Goal: Task Accomplishment & Management: Manage account settings

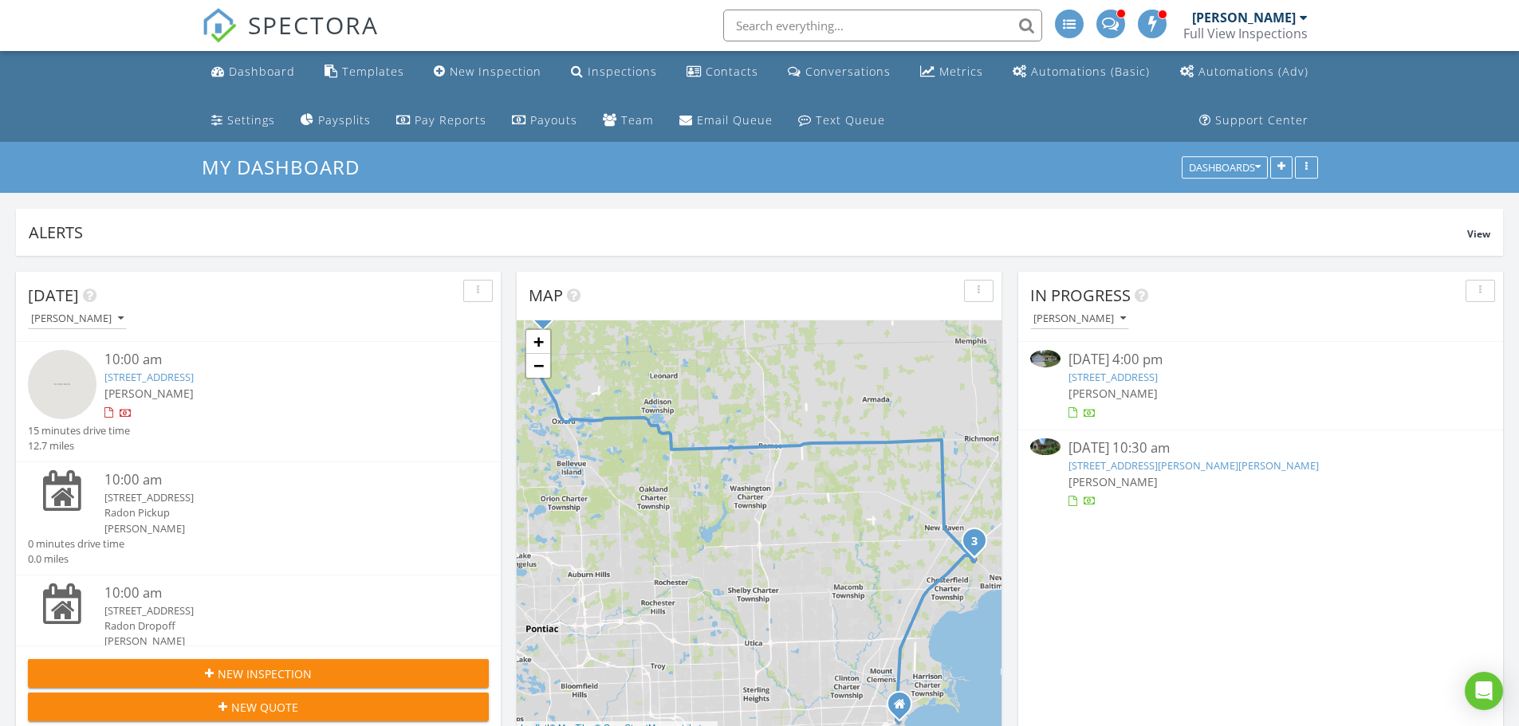
click at [1173, 462] on link "121 Dinkel Dr, Howell, MI 48843" at bounding box center [1193, 465] width 250 height 14
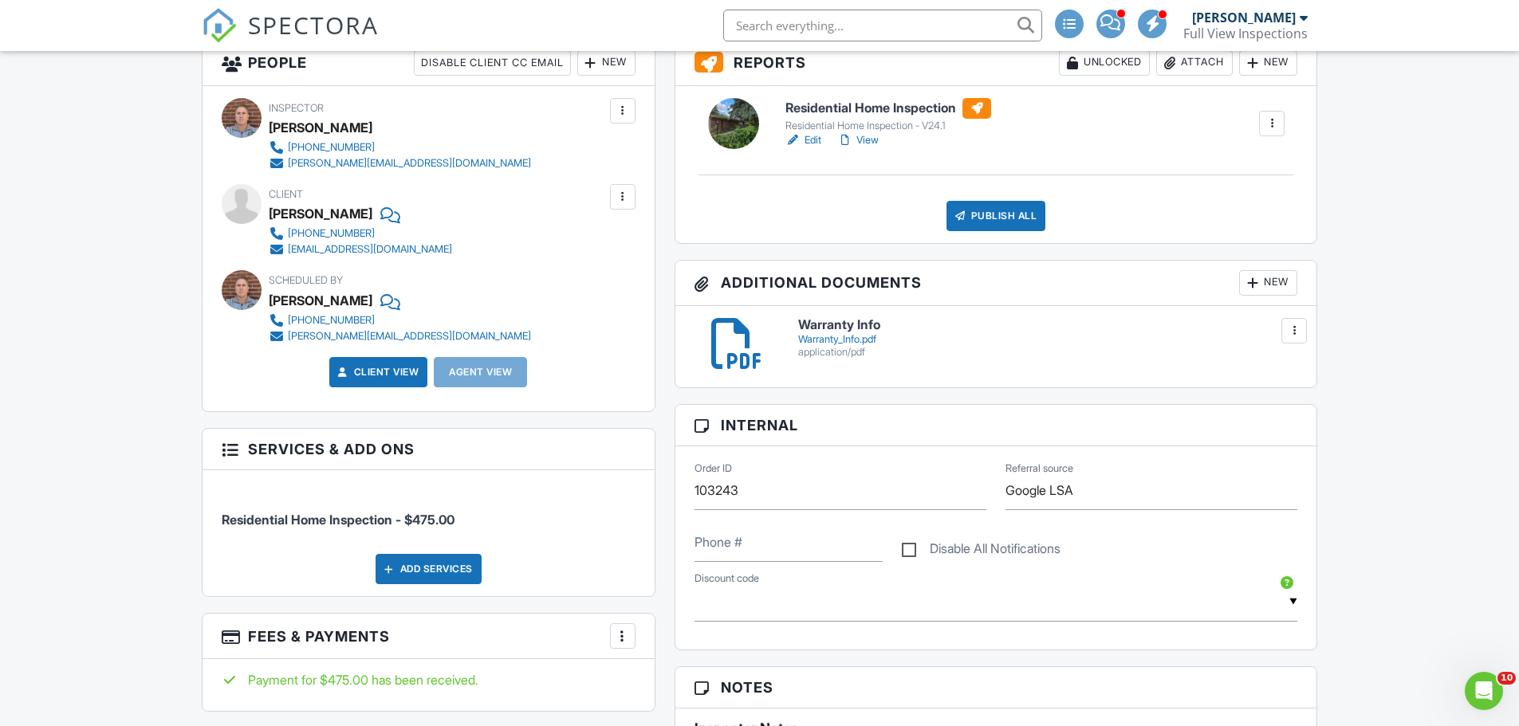
scroll to position [478, 0]
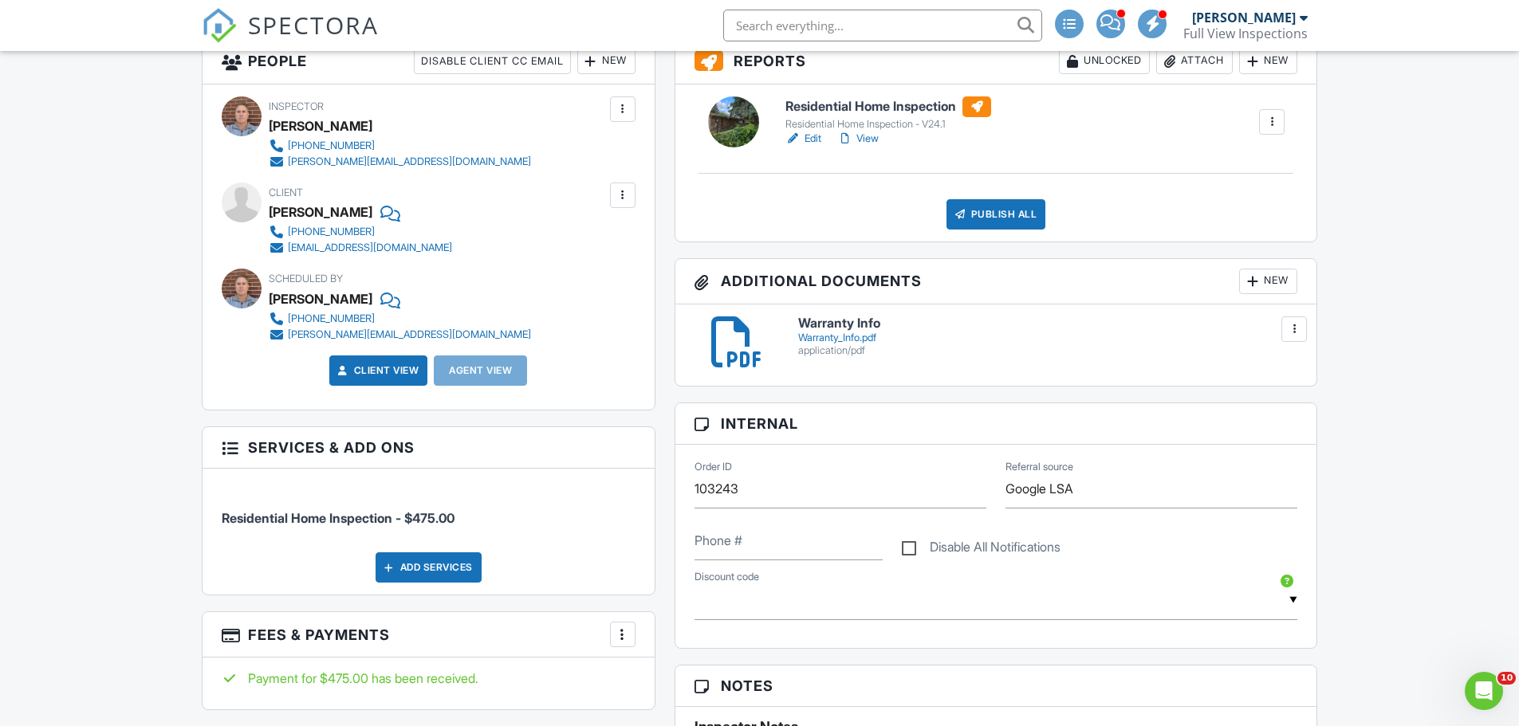
click at [1287, 334] on div at bounding box center [1294, 329] width 16 height 16
click at [1272, 398] on link "Delete" at bounding box center [1261, 400] width 59 height 18
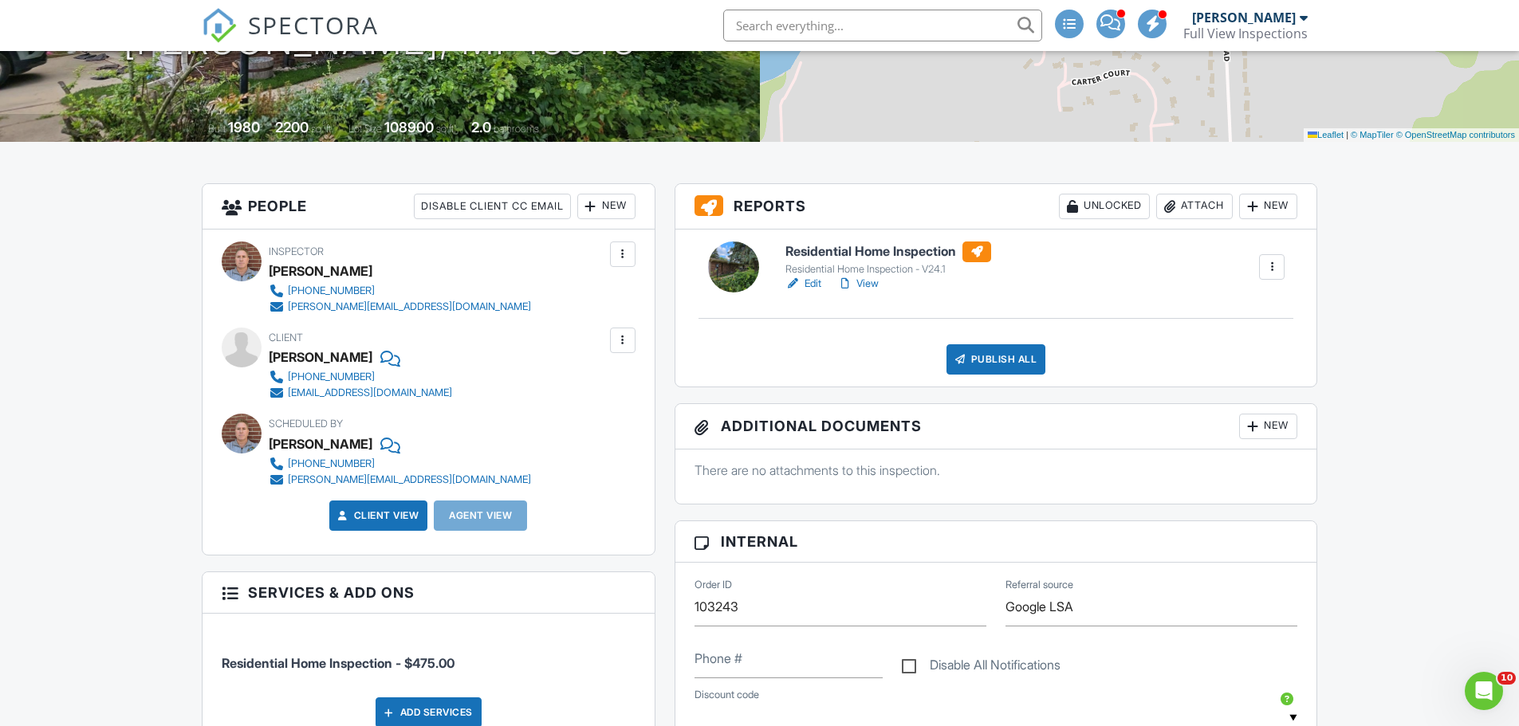
scroll to position [319, 0]
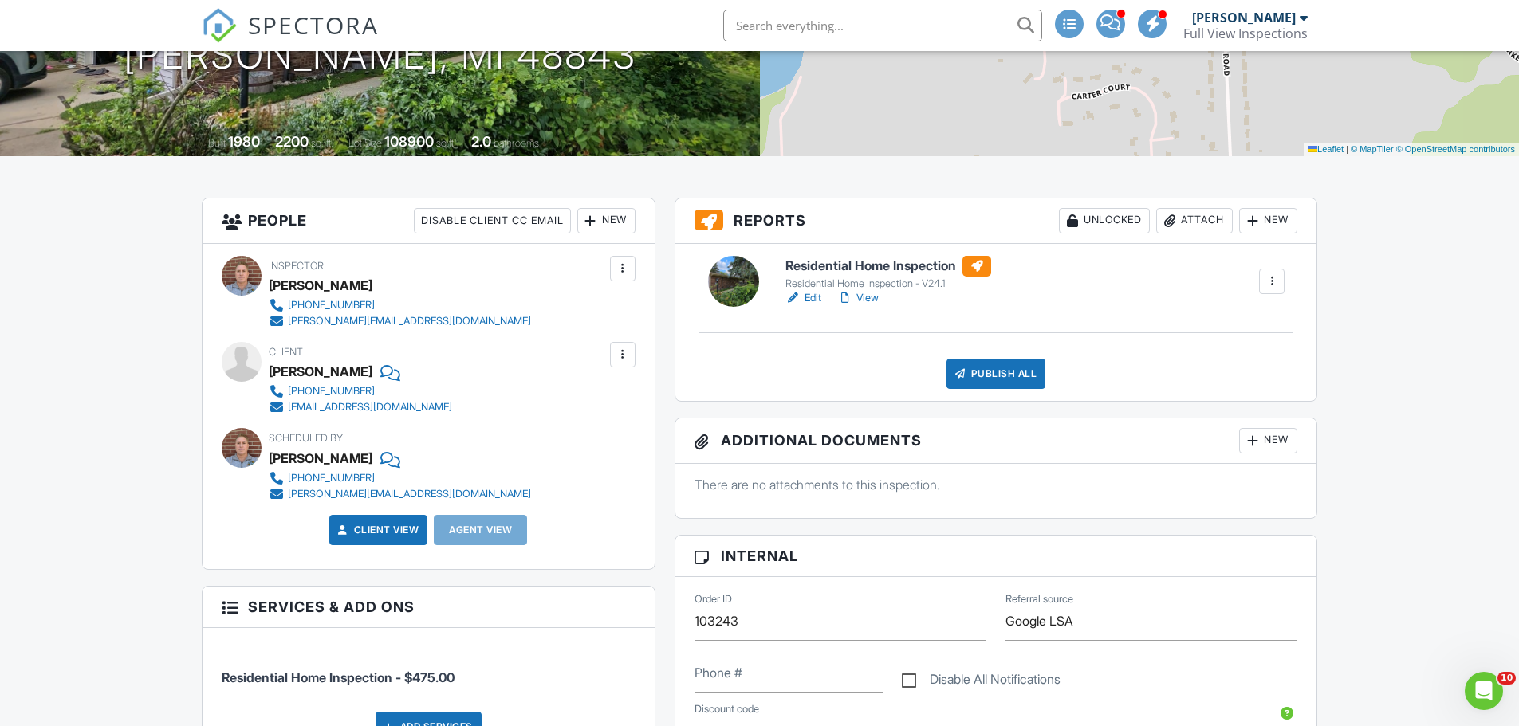
click at [868, 295] on link "View" at bounding box center [857, 298] width 41 height 16
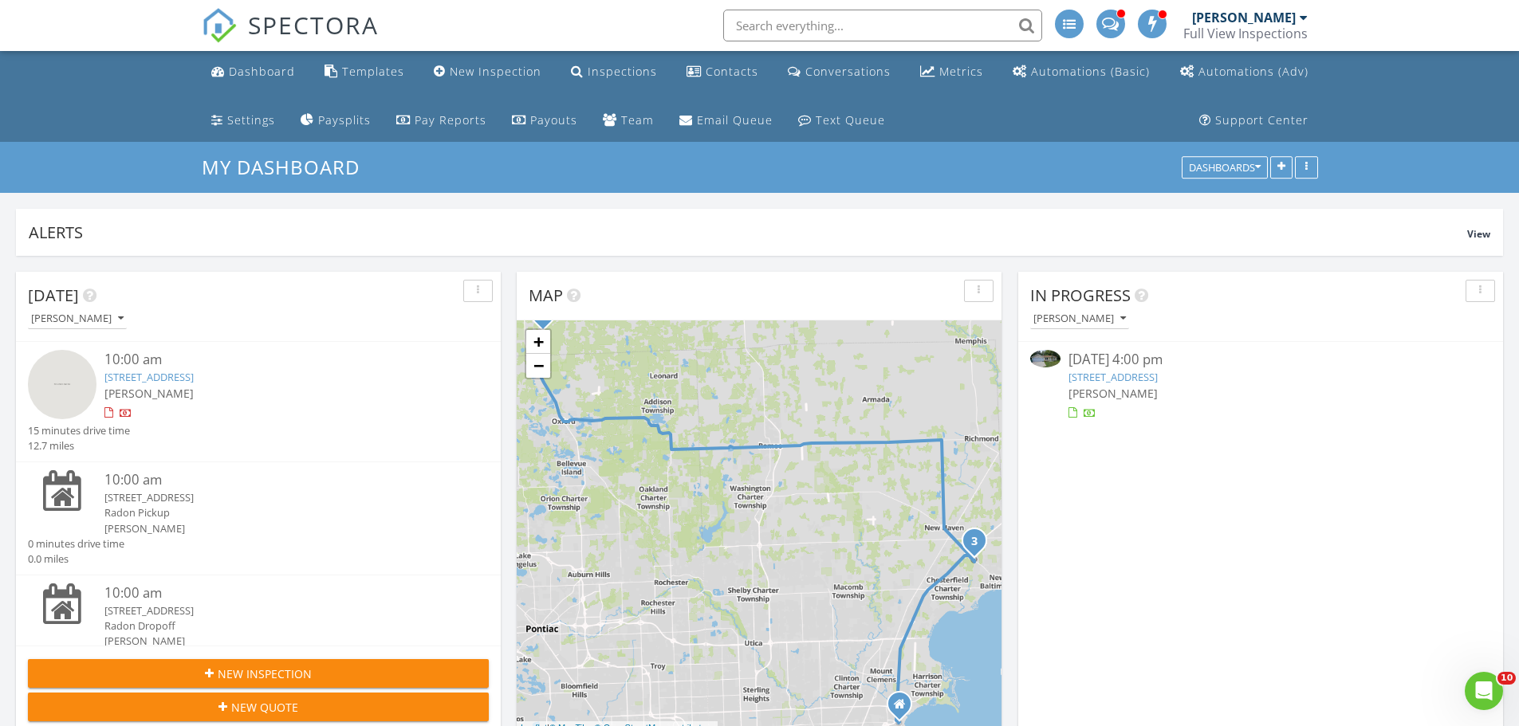
click at [1158, 378] on link "14405 Rawsonville Rd, Belleville, MI 48111" at bounding box center [1112, 377] width 89 height 14
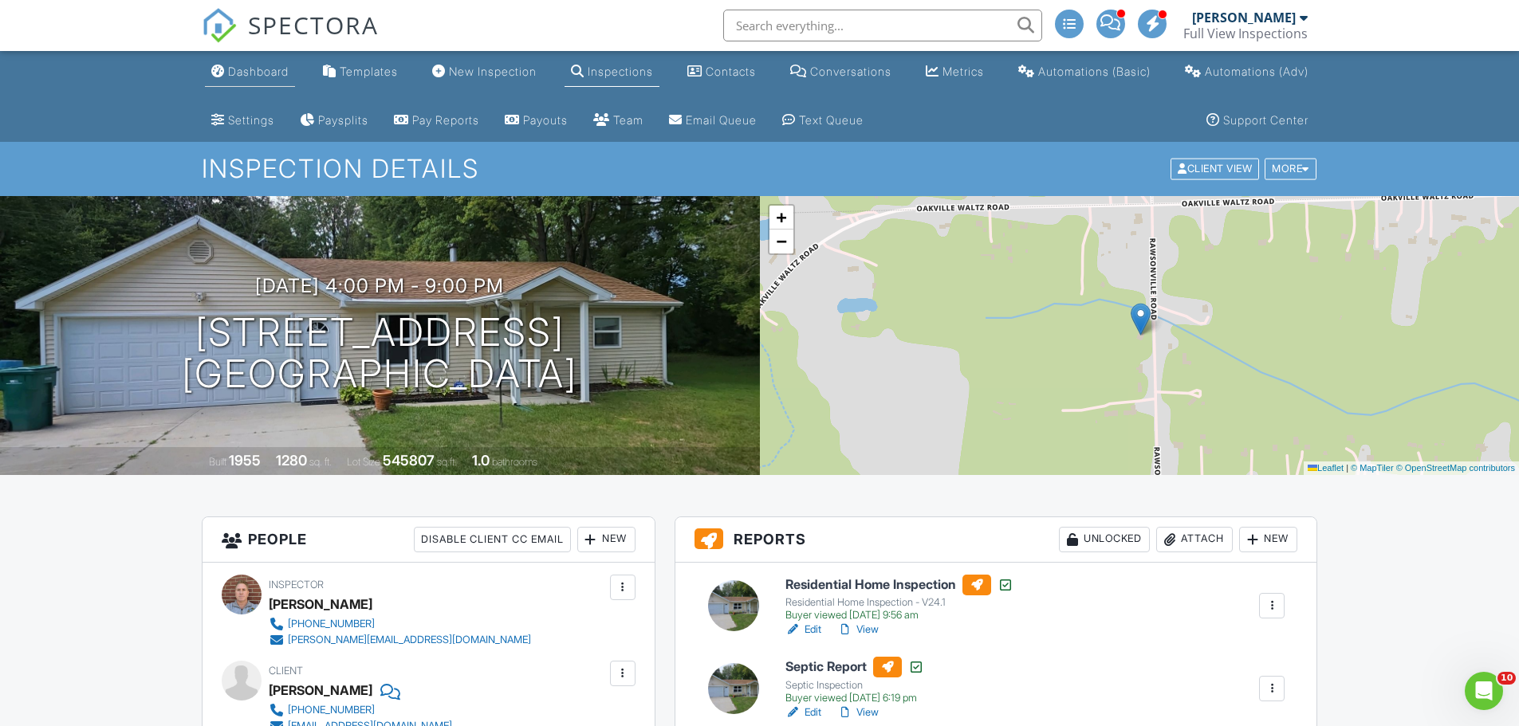
click at [250, 64] on link "Dashboard" at bounding box center [250, 71] width 90 height 29
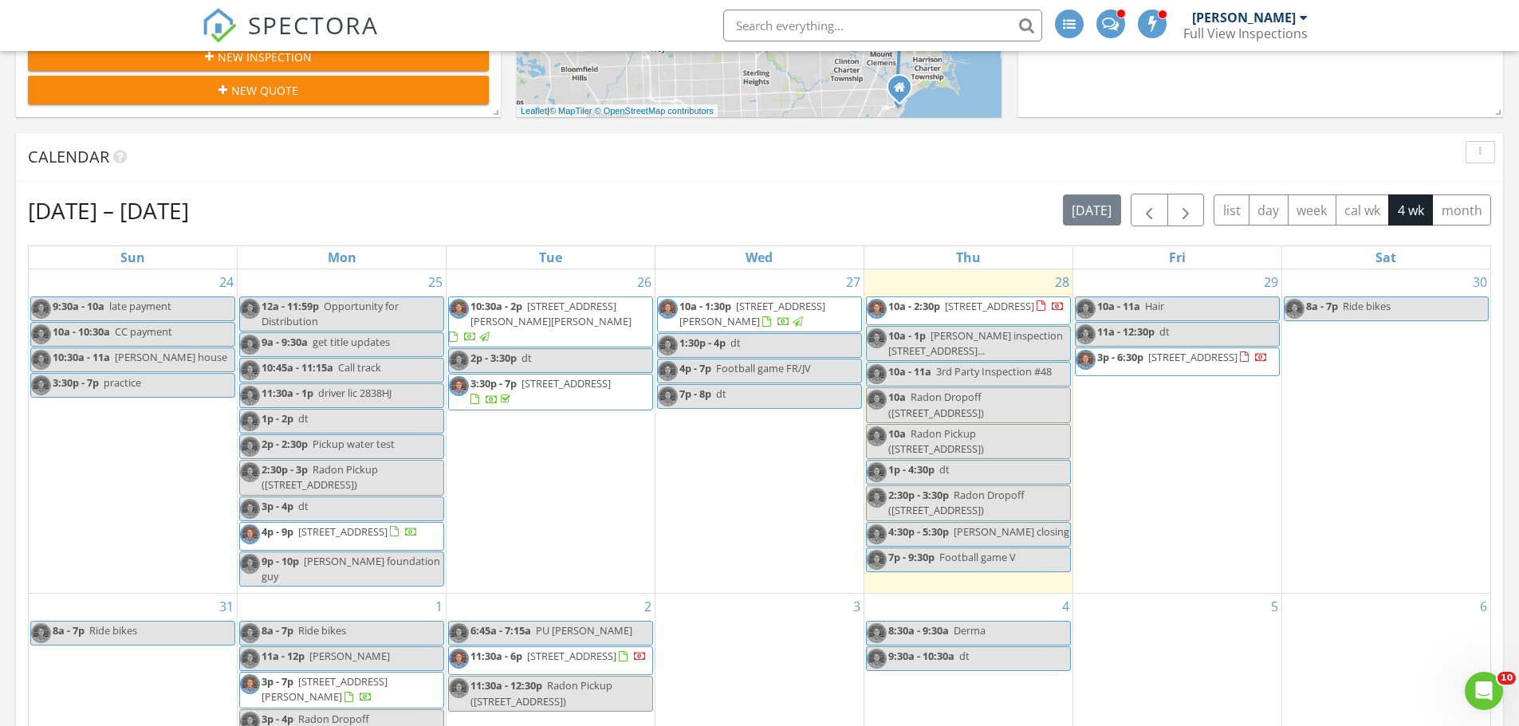
scroll to position [638, 0]
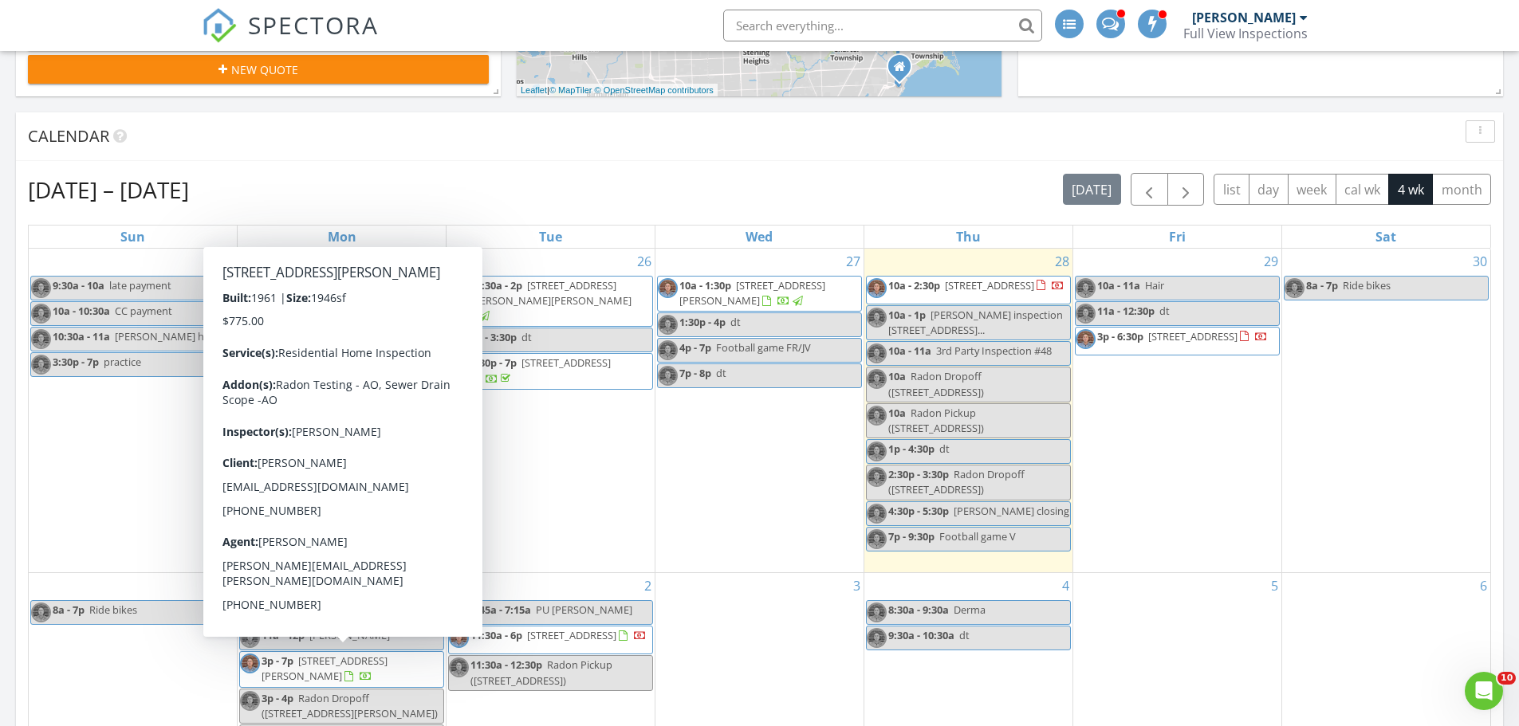
click at [346, 656] on span "114 Park Ave, Holly 48442" at bounding box center [324, 668] width 126 height 29
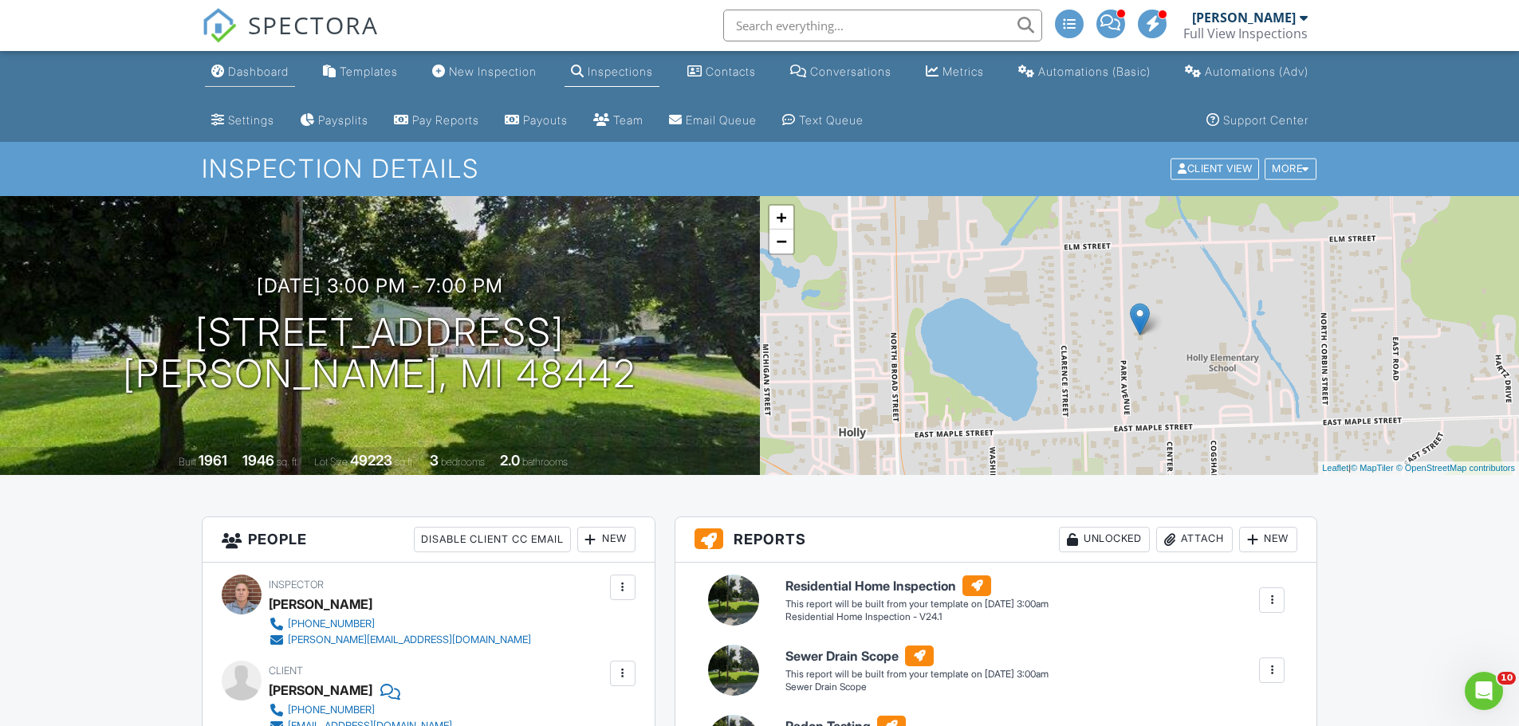
click at [246, 67] on div "Dashboard" at bounding box center [258, 72] width 61 height 14
